Goal: Navigation & Orientation: Find specific page/section

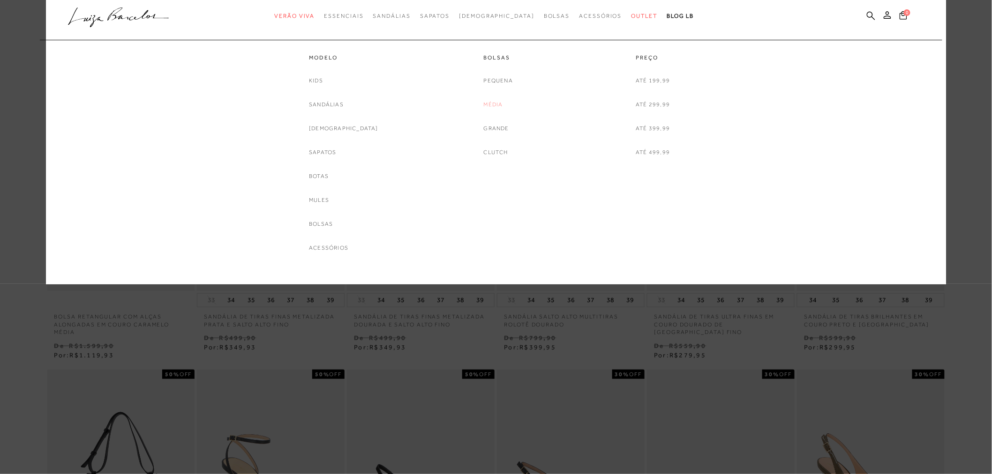
click at [491, 105] on link "Média" at bounding box center [493, 105] width 19 height 10
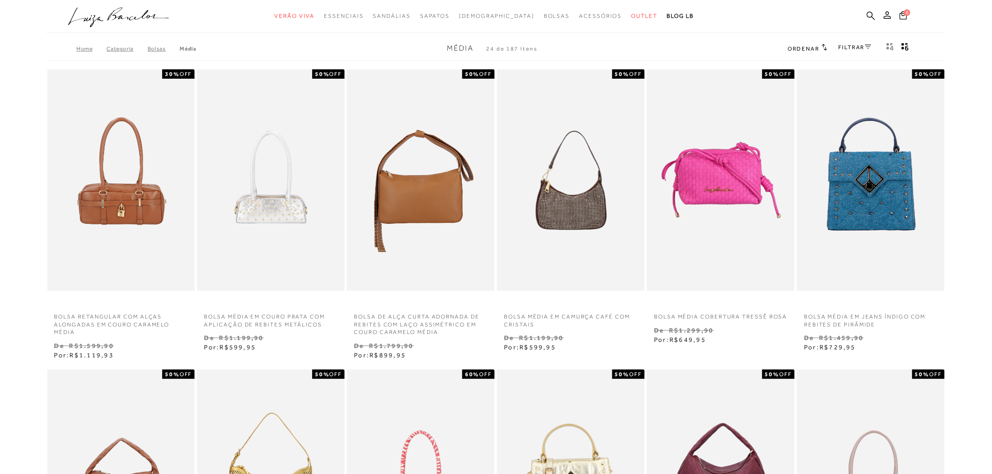
click at [852, 45] on link "FILTRAR" at bounding box center [855, 47] width 33 height 7
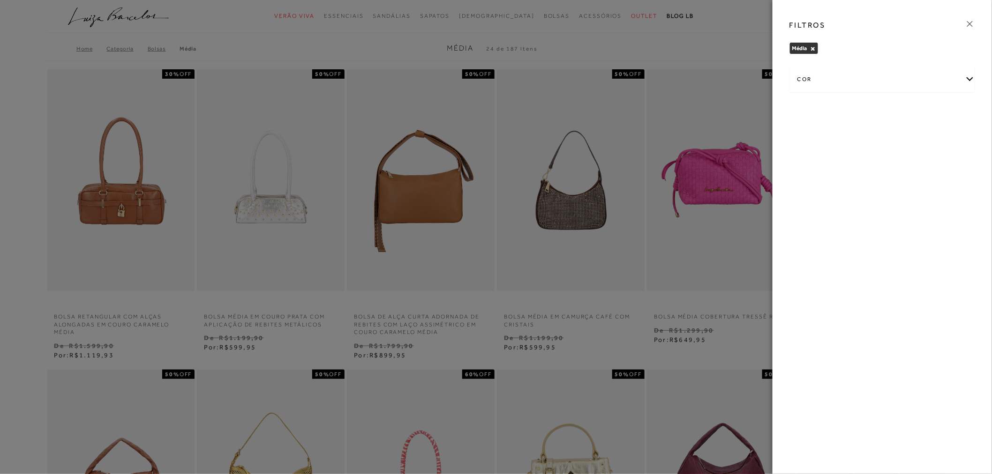
click at [968, 25] on icon at bounding box center [970, 24] width 6 height 6
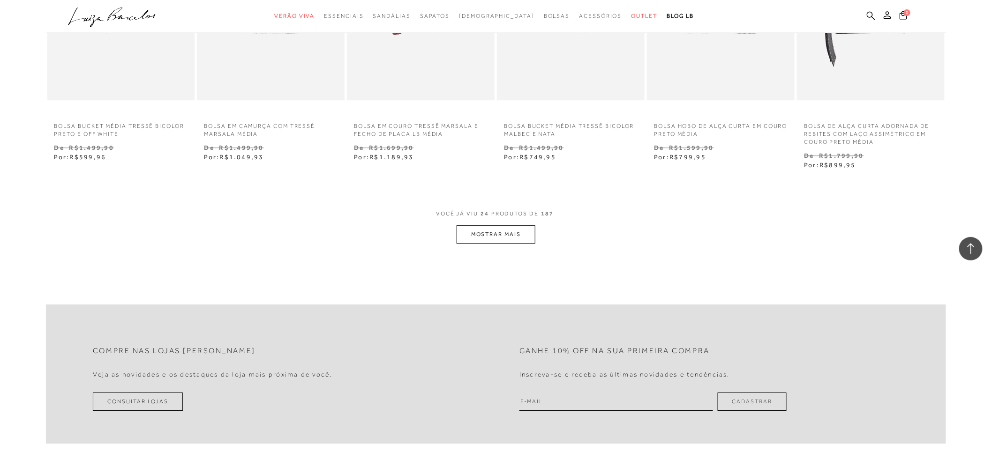
scroll to position [1094, 0]
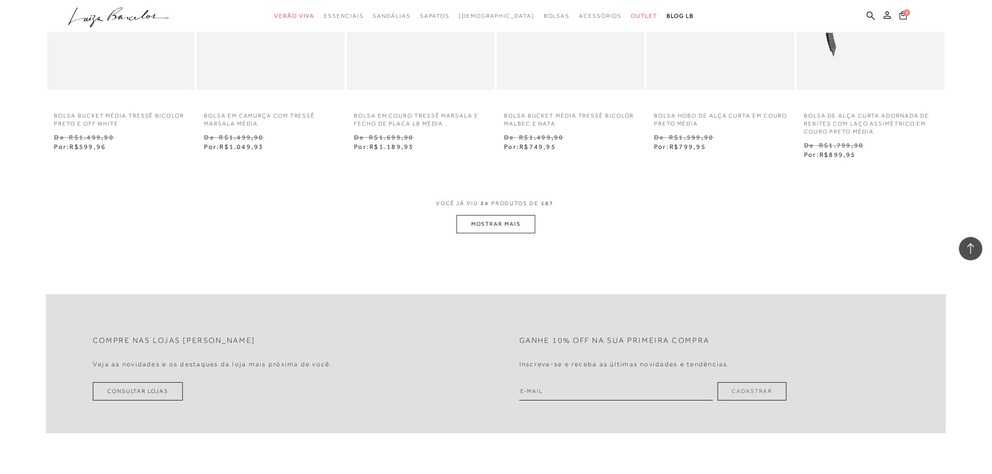
click at [488, 226] on button "MOSTRAR MAIS" at bounding box center [496, 224] width 79 height 18
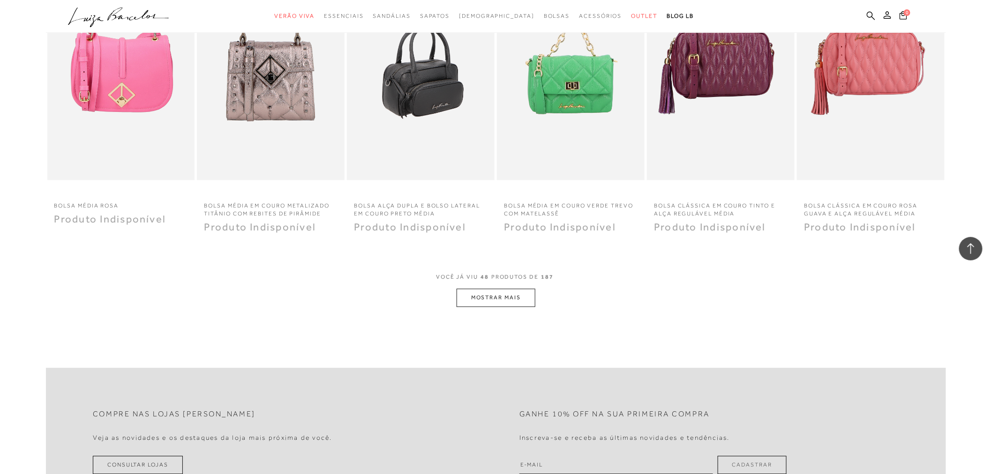
scroll to position [2239, 0]
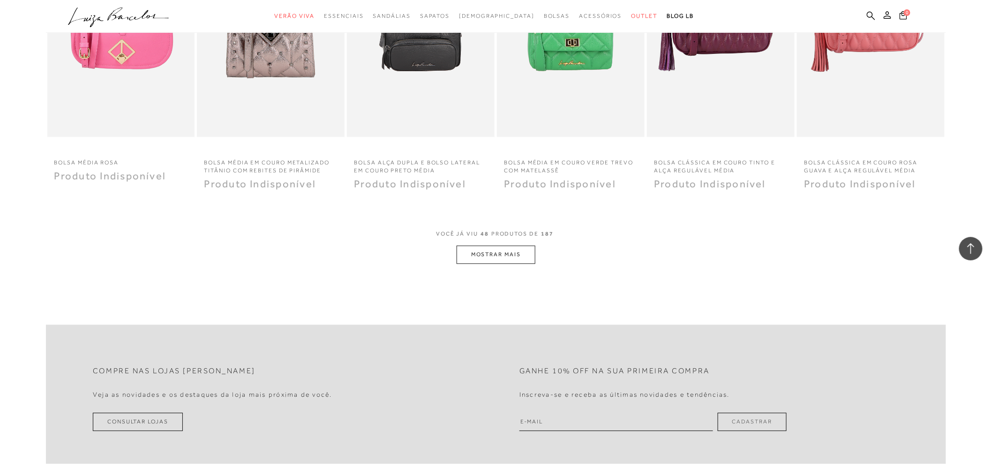
click at [479, 257] on button "MOSTRAR MAIS" at bounding box center [496, 255] width 79 height 18
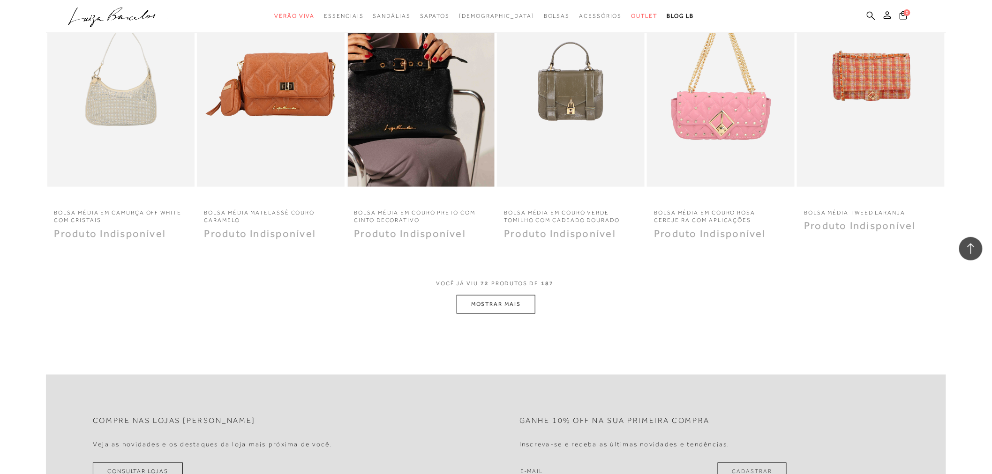
scroll to position [3333, 0]
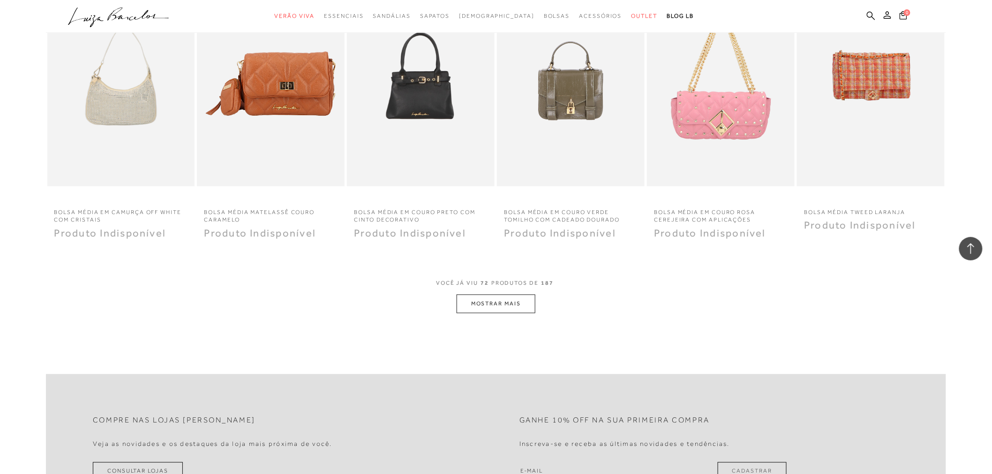
click at [487, 295] on button "MOSTRAR MAIS" at bounding box center [496, 304] width 79 height 18
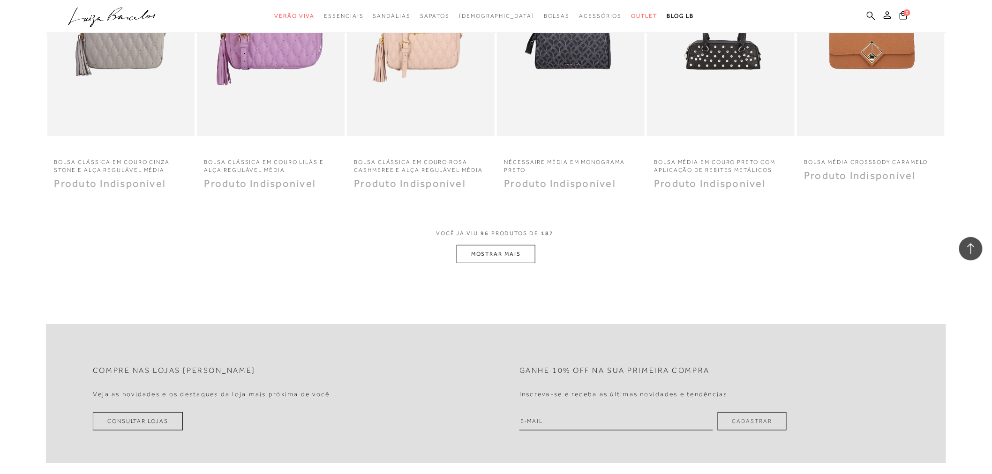
scroll to position [4531, 0]
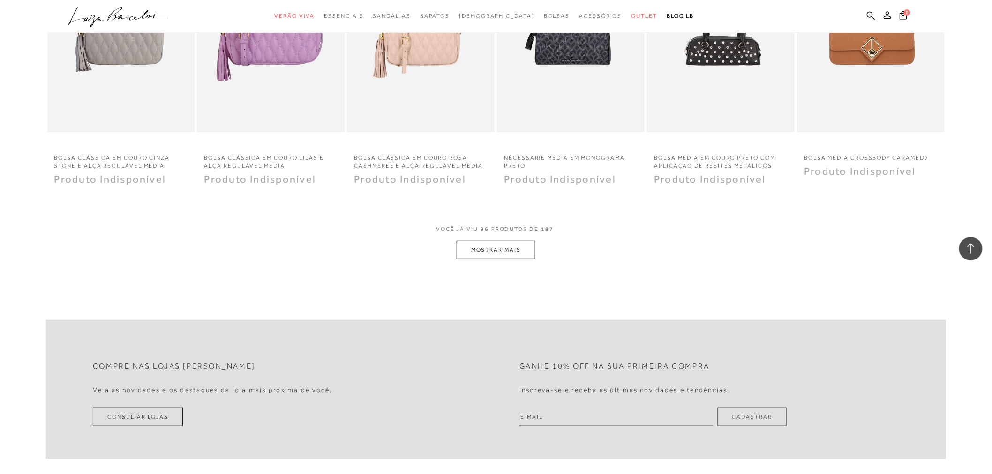
click at [503, 244] on button "MOSTRAR MAIS" at bounding box center [496, 250] width 79 height 18
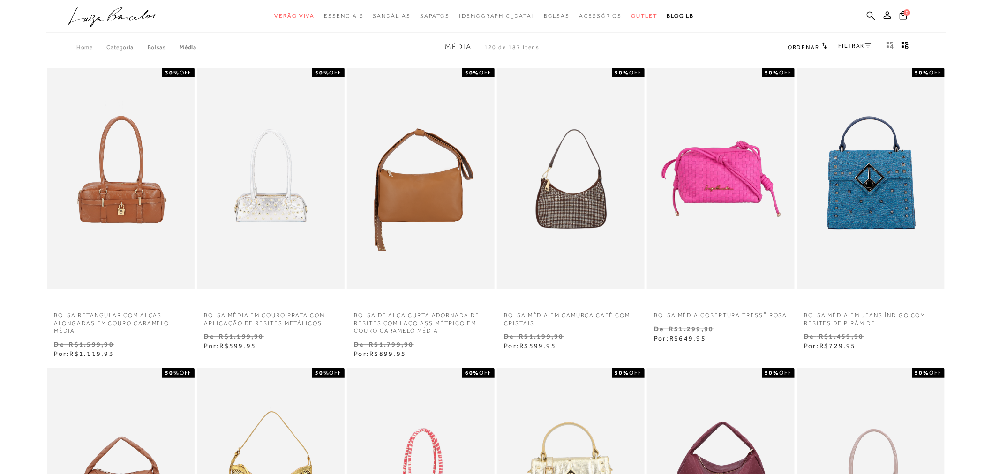
scroll to position [0, 0]
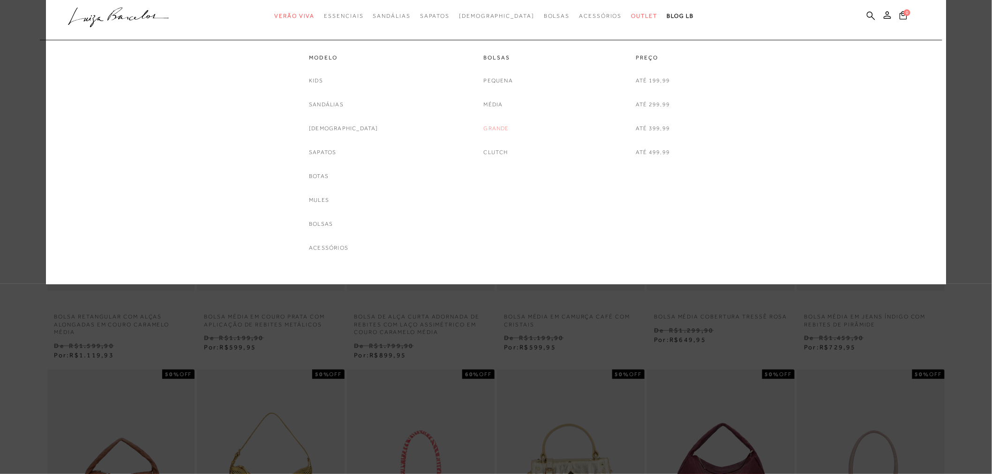
click at [501, 130] on link "Grande" at bounding box center [496, 129] width 25 height 10
